Goal: Find specific page/section: Find specific page/section

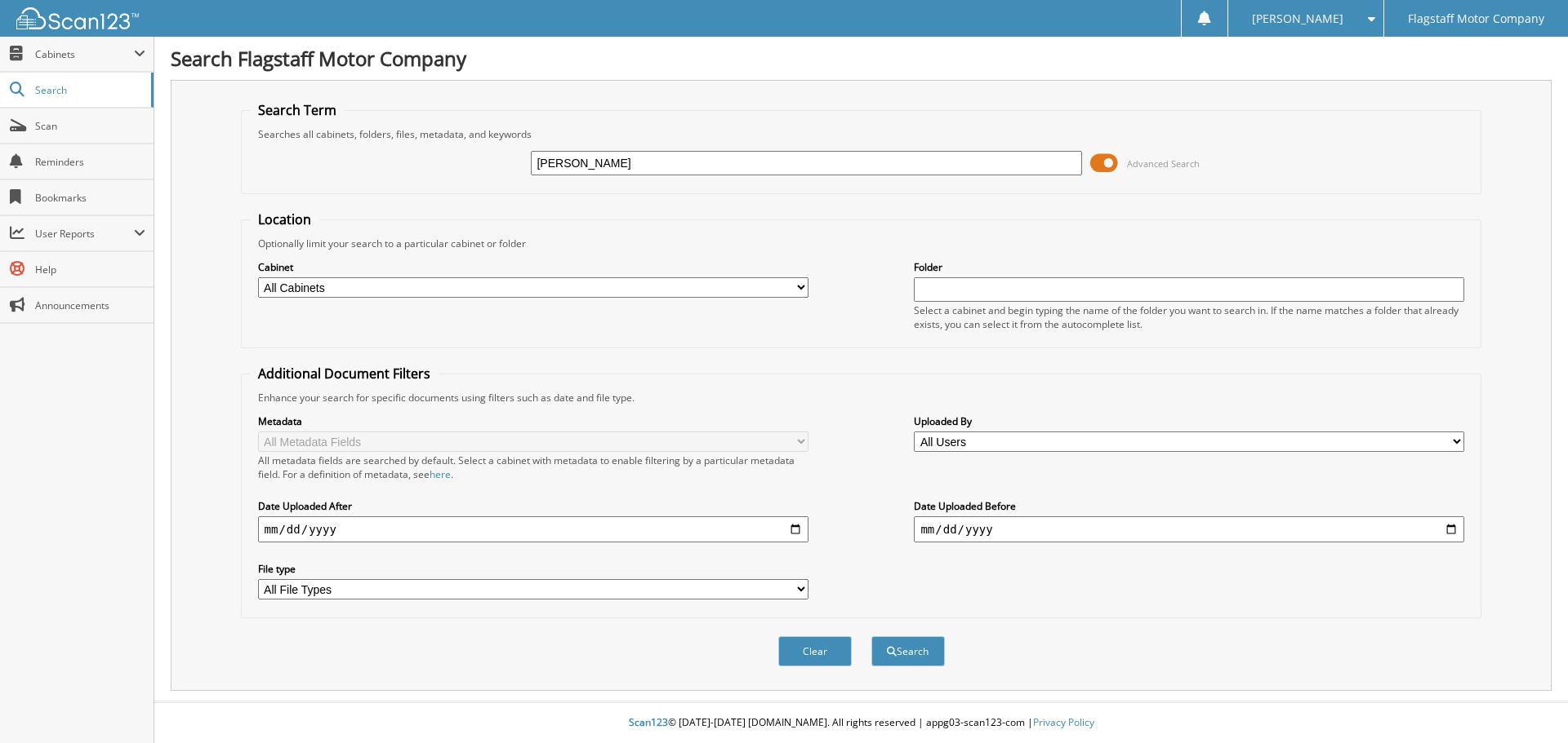
type input "[PERSON_NAME]"
click at [664, 279] on select "All Cabinets ACCOUNTS PAYABLE ACCOUNTS RECEIVABLE ADVERTISING BRADY MARTZ CAR D…" at bounding box center [533, 288] width 550 height 21
select select "16195"
click at [258, 278] on select "All Cabinets ACCOUNTS PAYABLE ACCOUNTS RECEIVABLE ADVERTISING BRADY MARTZ CAR D…" at bounding box center [533, 288] width 550 height 21
click at [898, 656] on button "Search" at bounding box center [908, 652] width 73 height 30
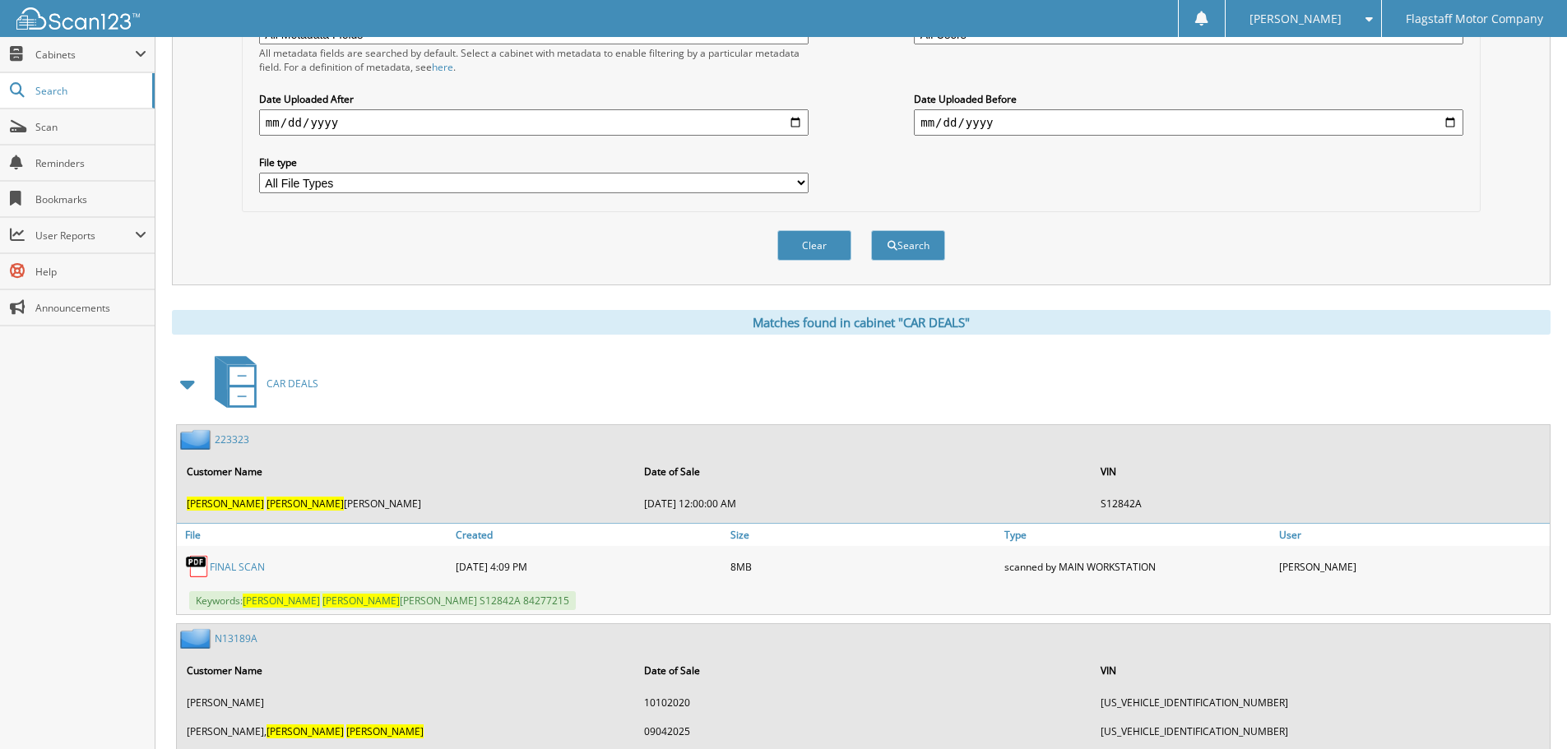
scroll to position [464, 0]
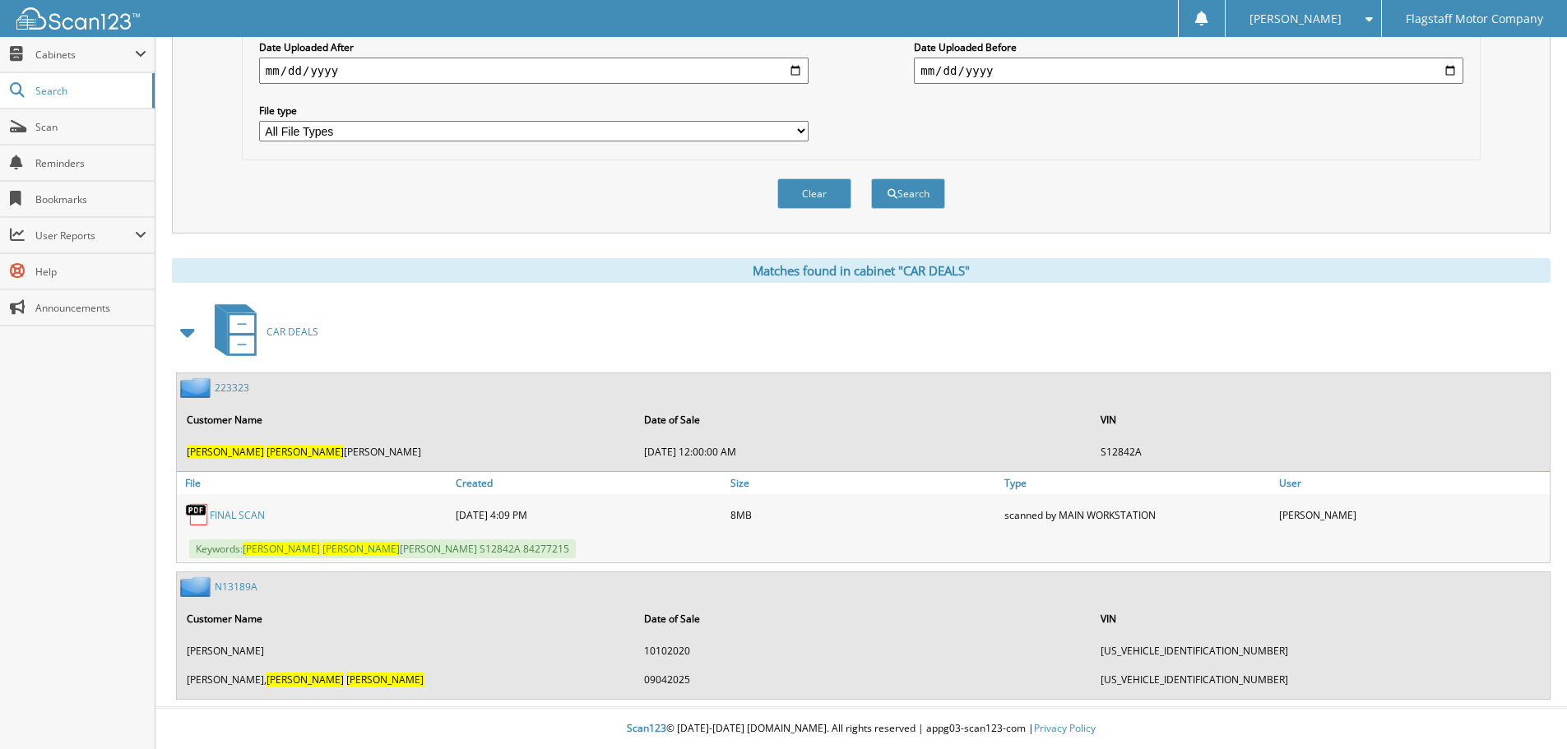
click at [248, 511] on link "FINAL SCAN" at bounding box center [237, 515] width 55 height 14
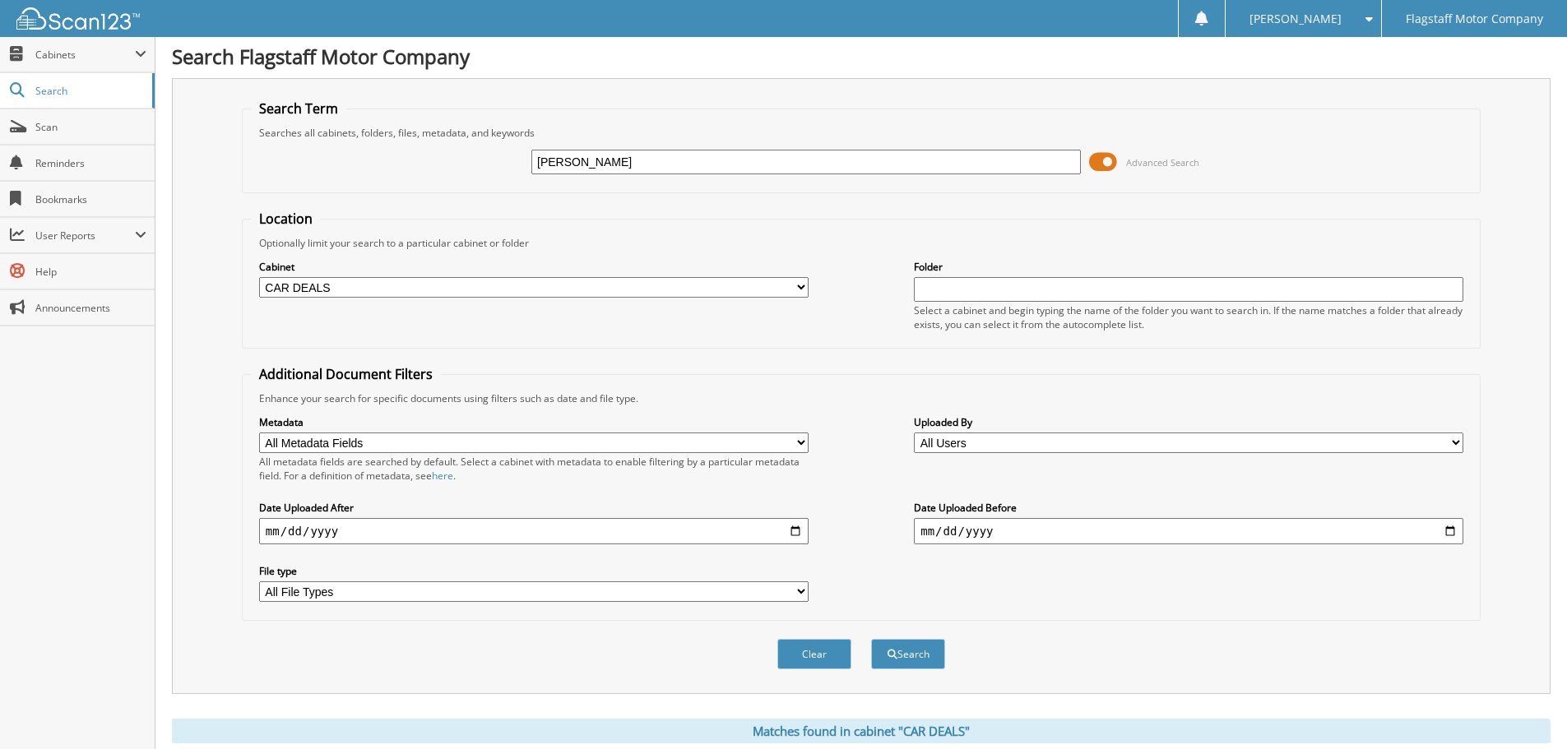
scroll to position [0, 0]
drag, startPoint x: 752, startPoint y: 163, endPoint x: 122, endPoint y: 156, distance: 630.2
click at [122, 156] on body "Katie H. Settings Logout Flagstaff Motor Company Close Cabinets My Company Emai…" at bounding box center [783, 606] width 1567 height 1213
type input "[PERSON_NAME]"
click at [912, 657] on button "Search" at bounding box center [908, 657] width 74 height 30
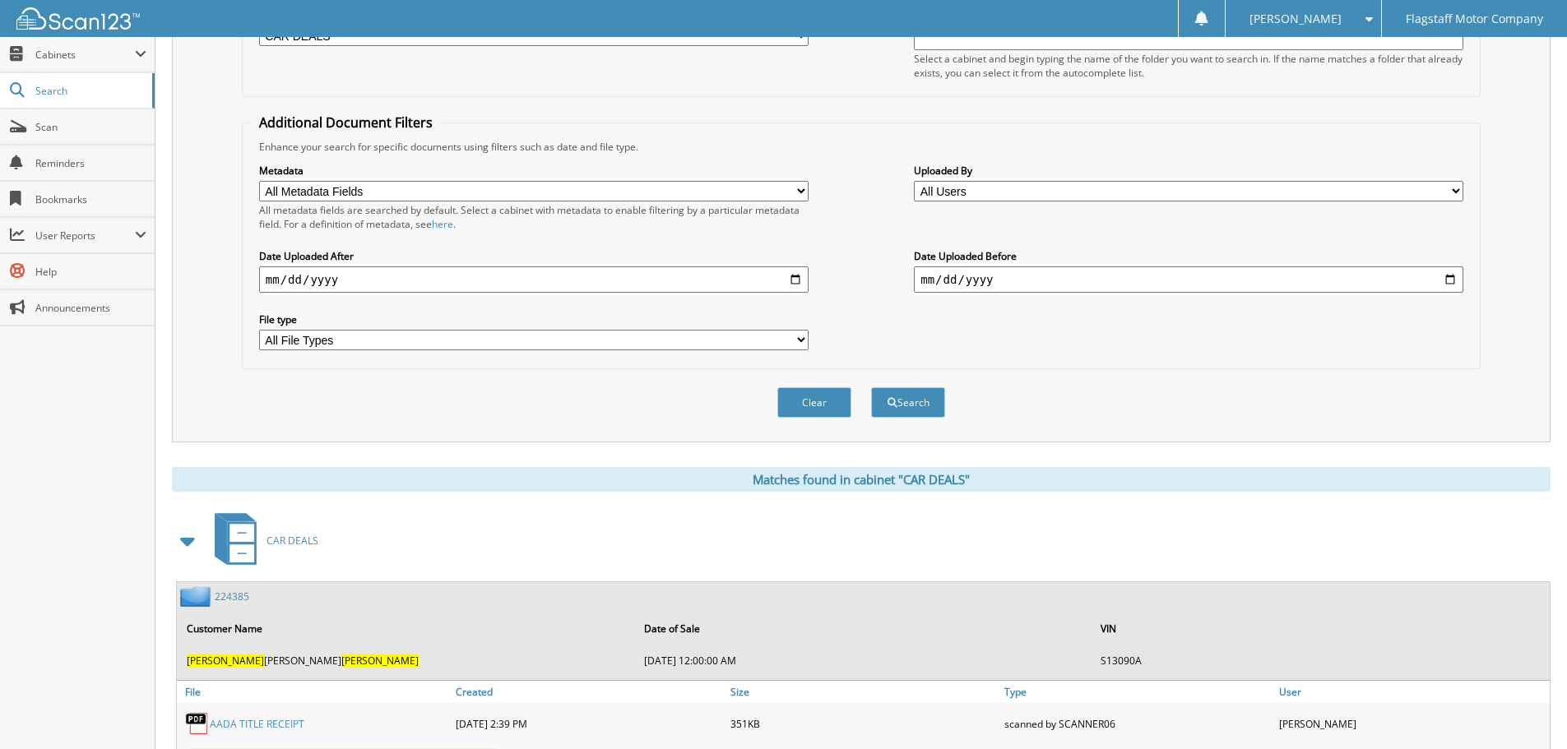
scroll to position [464, 0]
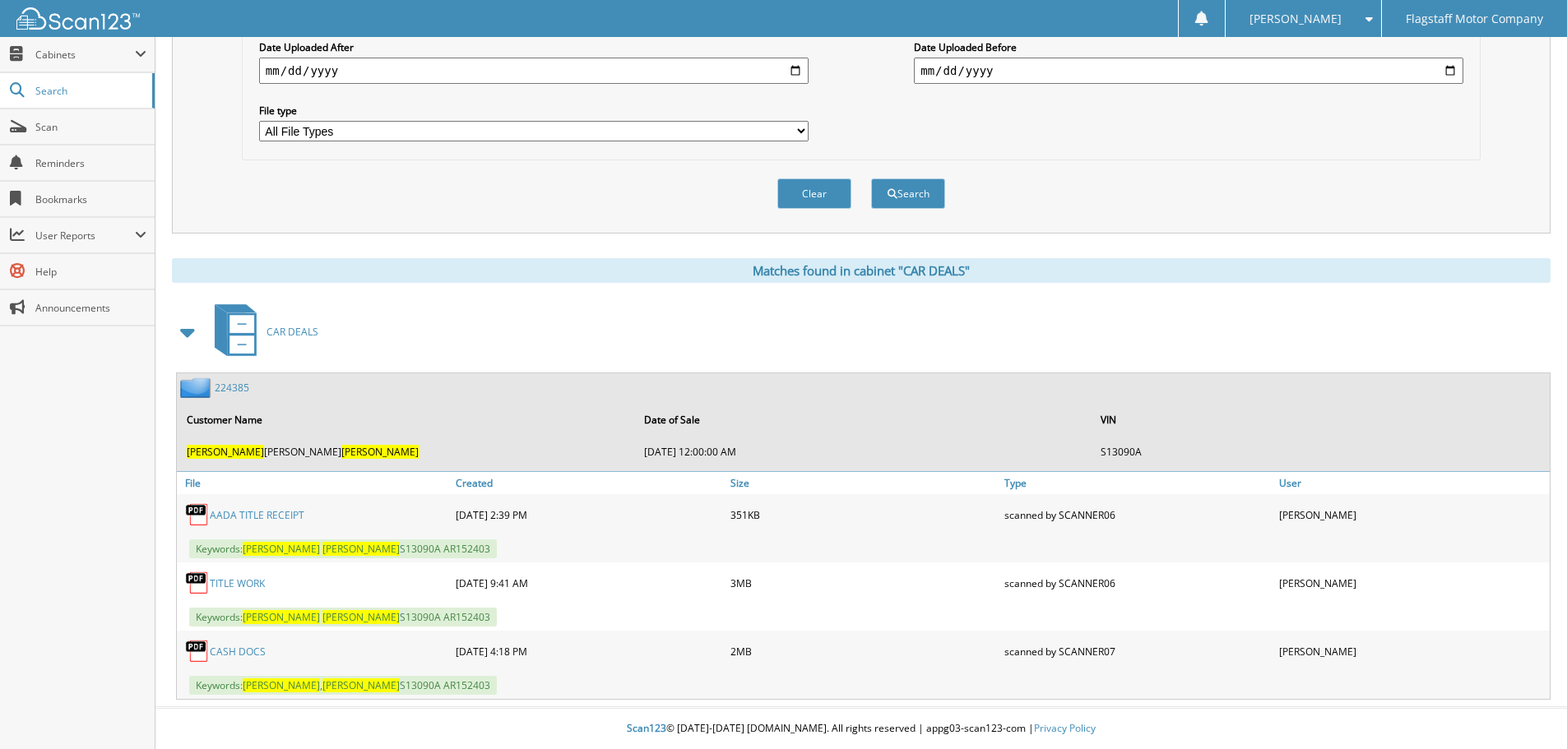
click at [257, 577] on link "TITLE WORK" at bounding box center [237, 584] width 55 height 14
click at [285, 335] on span "CAR DEALS" at bounding box center [293, 332] width 52 height 14
